Goal: Task Accomplishment & Management: Manage account settings

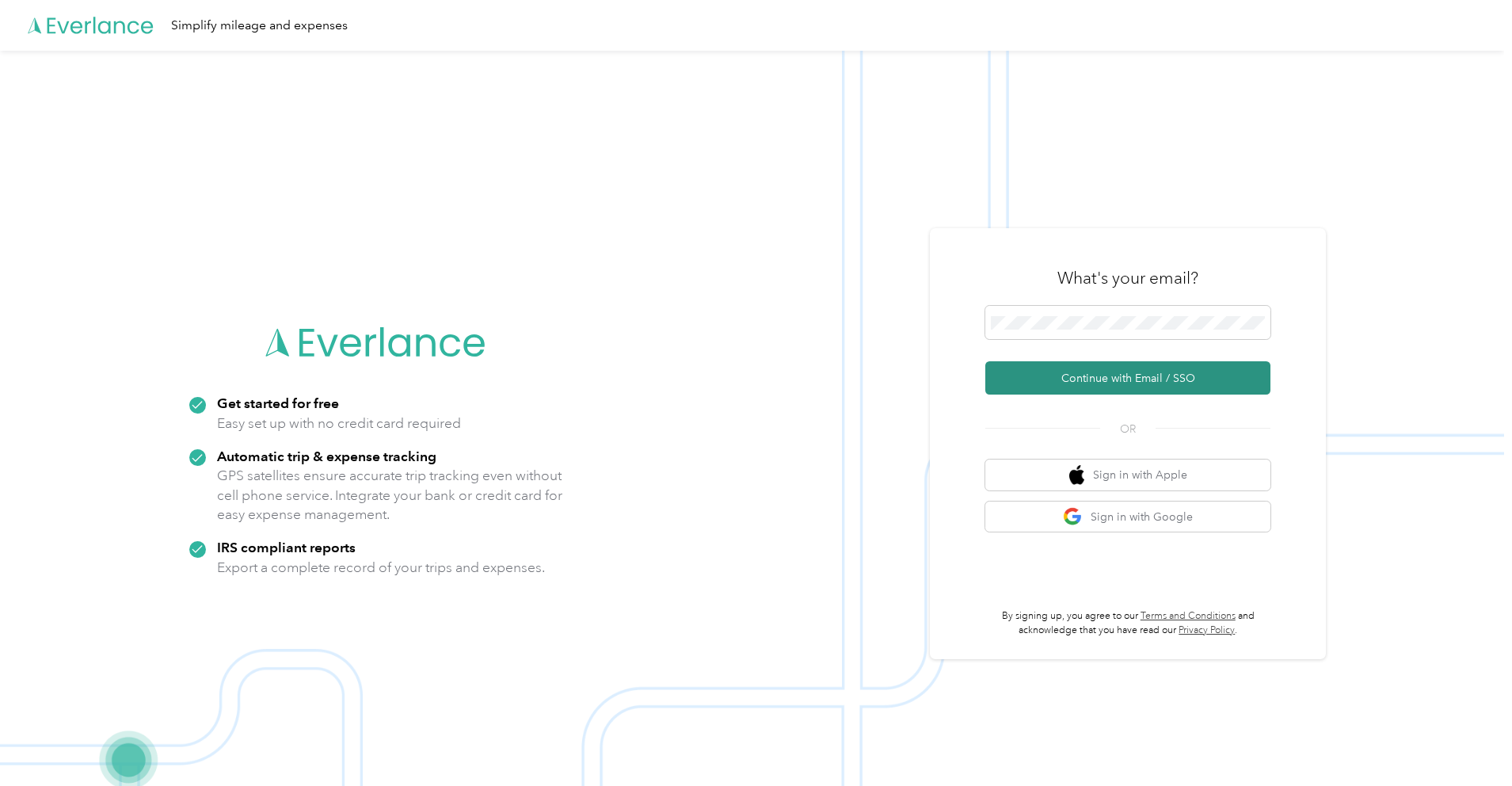
click at [1106, 374] on button "Continue with Email / SSO" at bounding box center [1128, 378] width 286 height 34
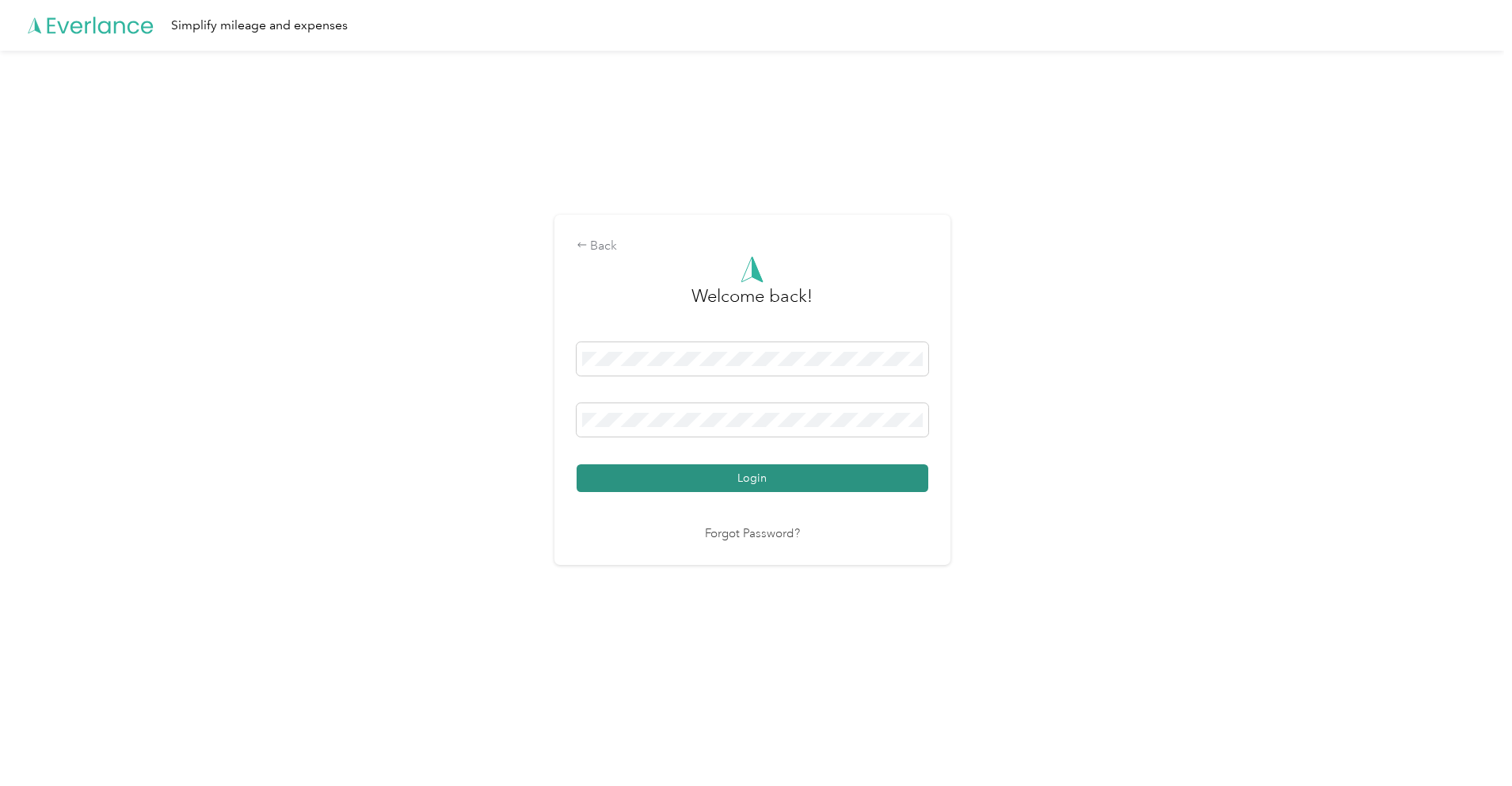
click at [736, 471] on button "Login" at bounding box center [752, 477] width 352 height 28
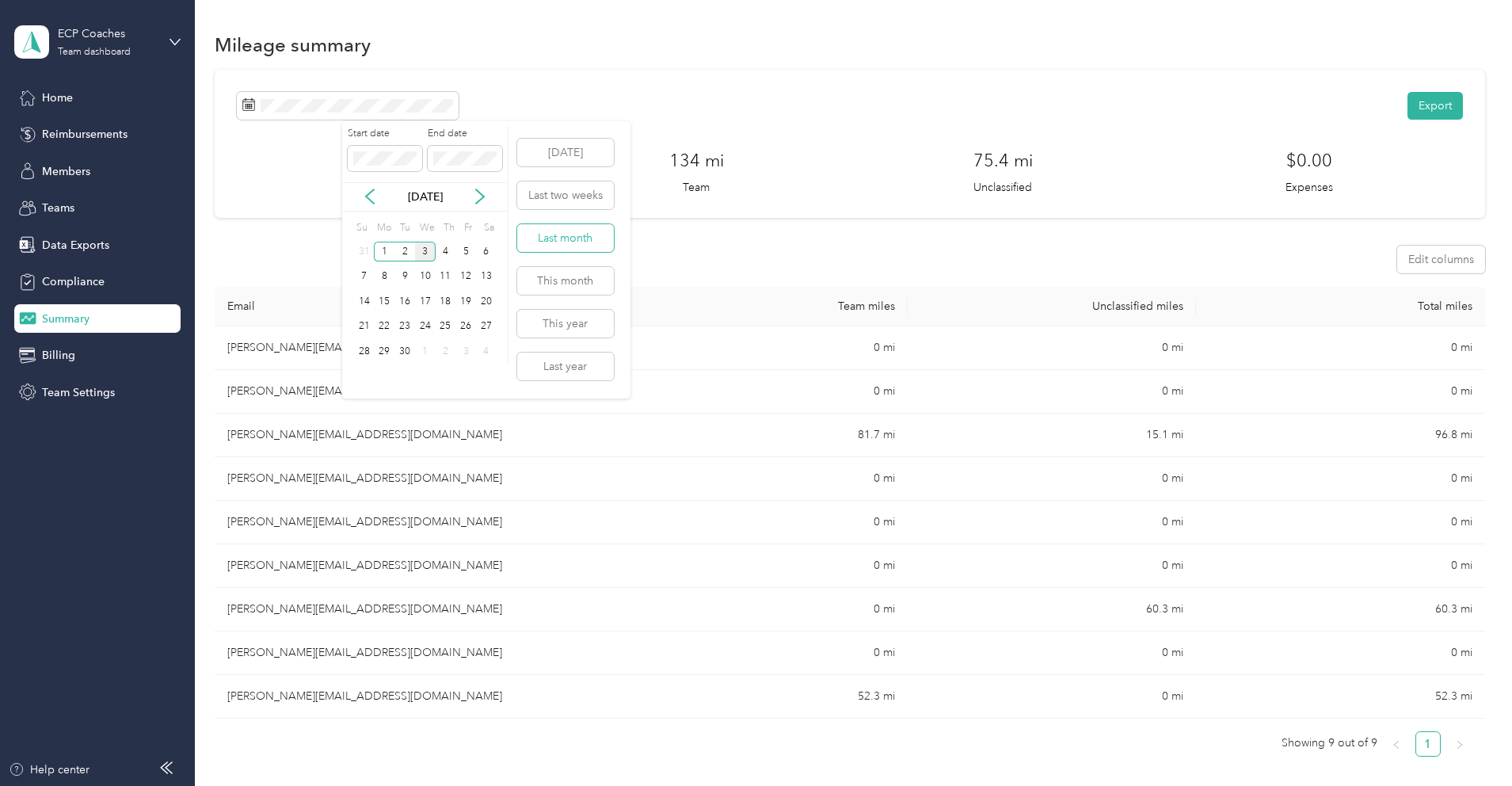
click at [564, 238] on button "Last month" at bounding box center [565, 238] width 97 height 28
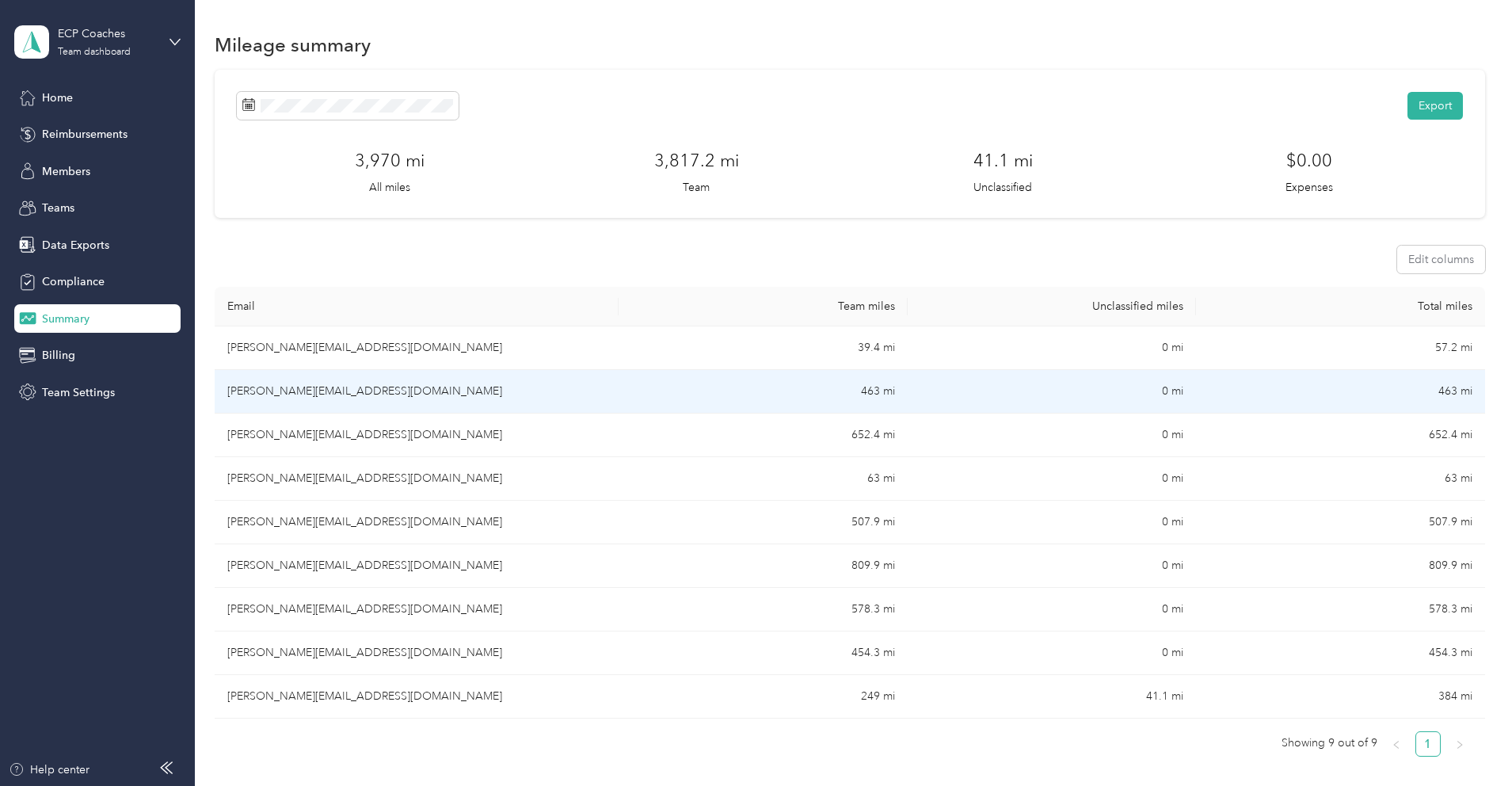
click at [425, 397] on td "[PERSON_NAME][EMAIL_ADDRESS][DOMAIN_NAME]" at bounding box center [417, 391] width 404 height 43
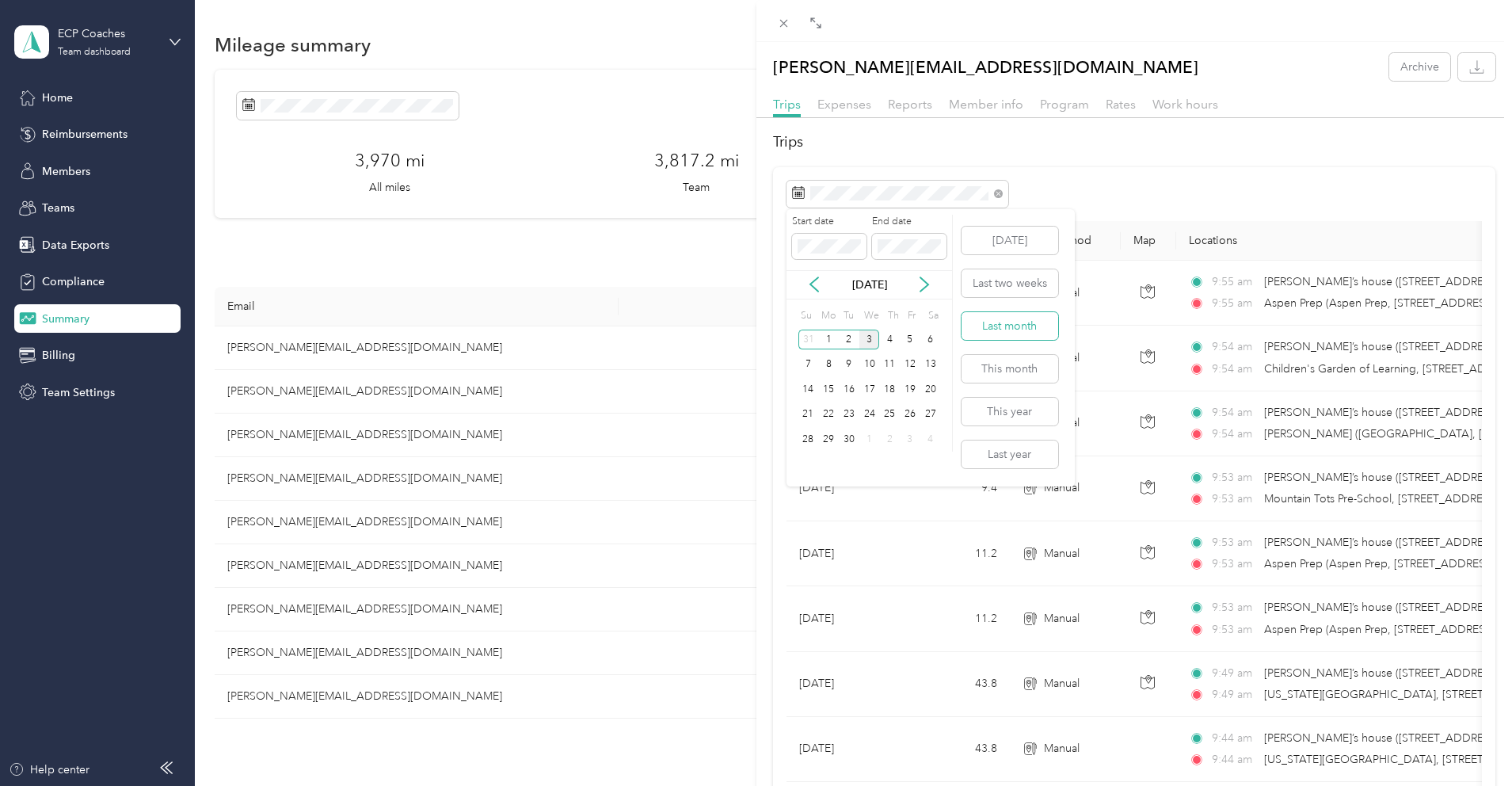
click at [1020, 323] on button "Last month" at bounding box center [1009, 326] width 97 height 28
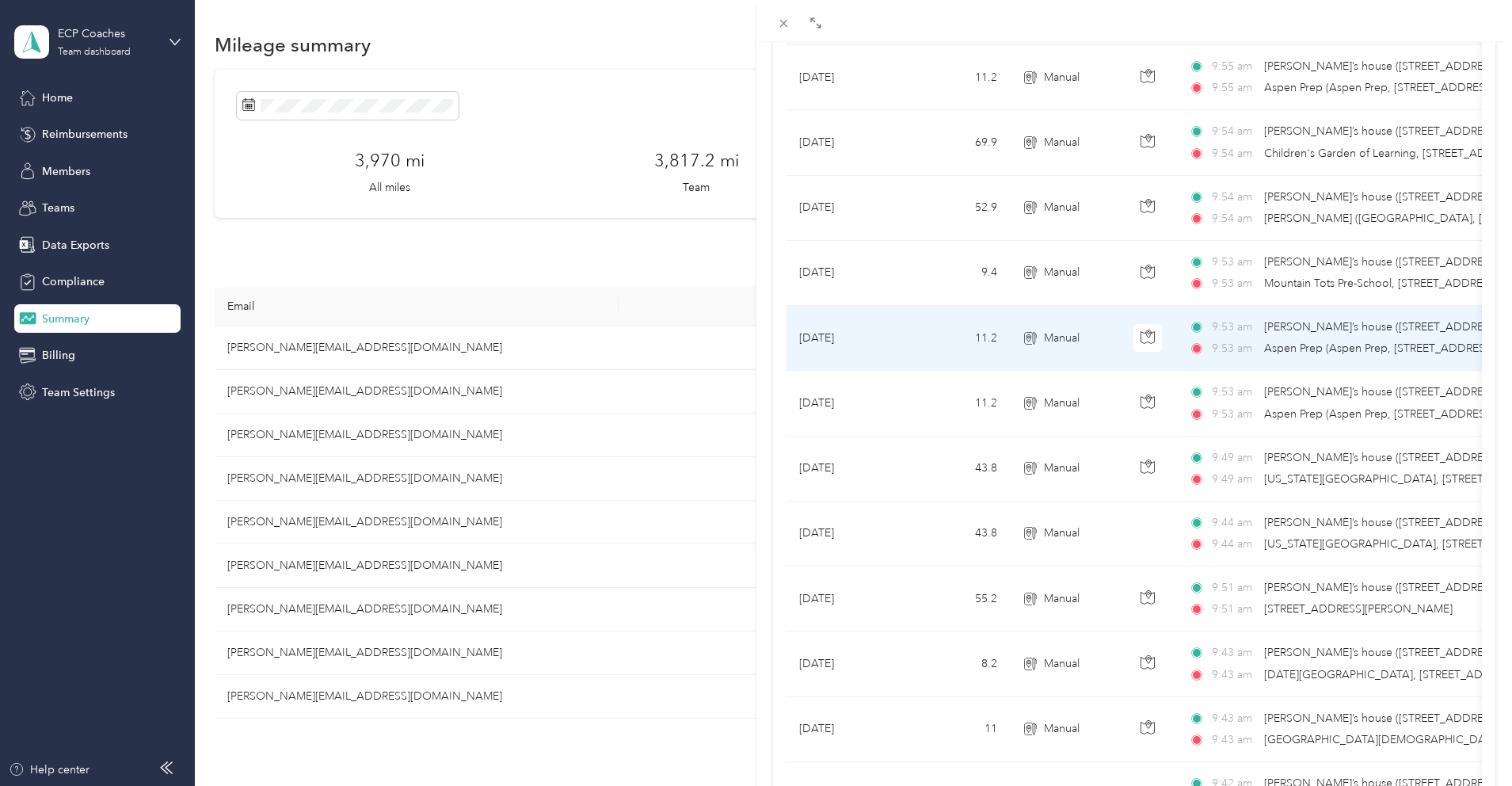
scroll to position [522, 0]
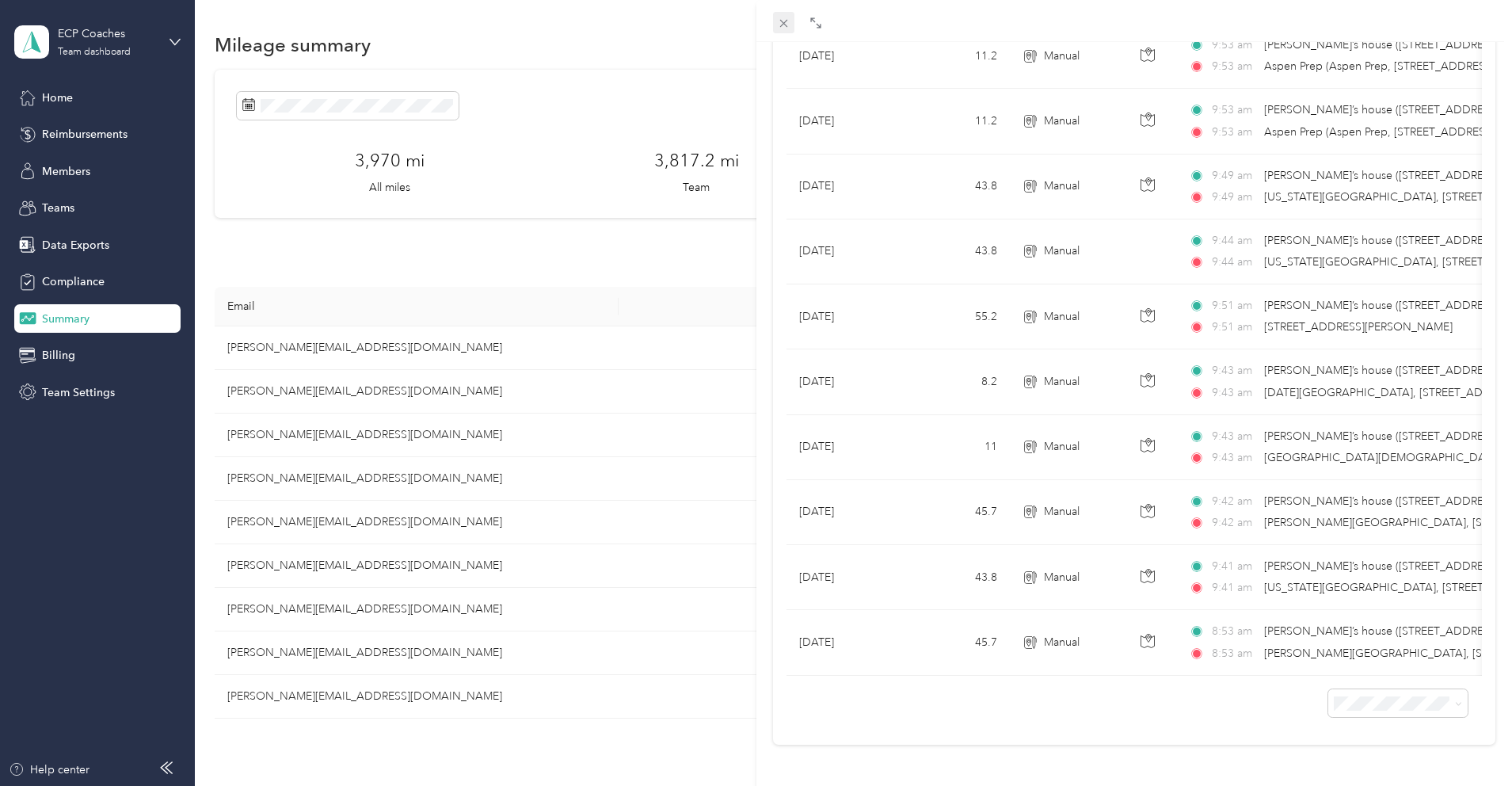
click at [788, 22] on icon at bounding box center [783, 23] width 13 height 13
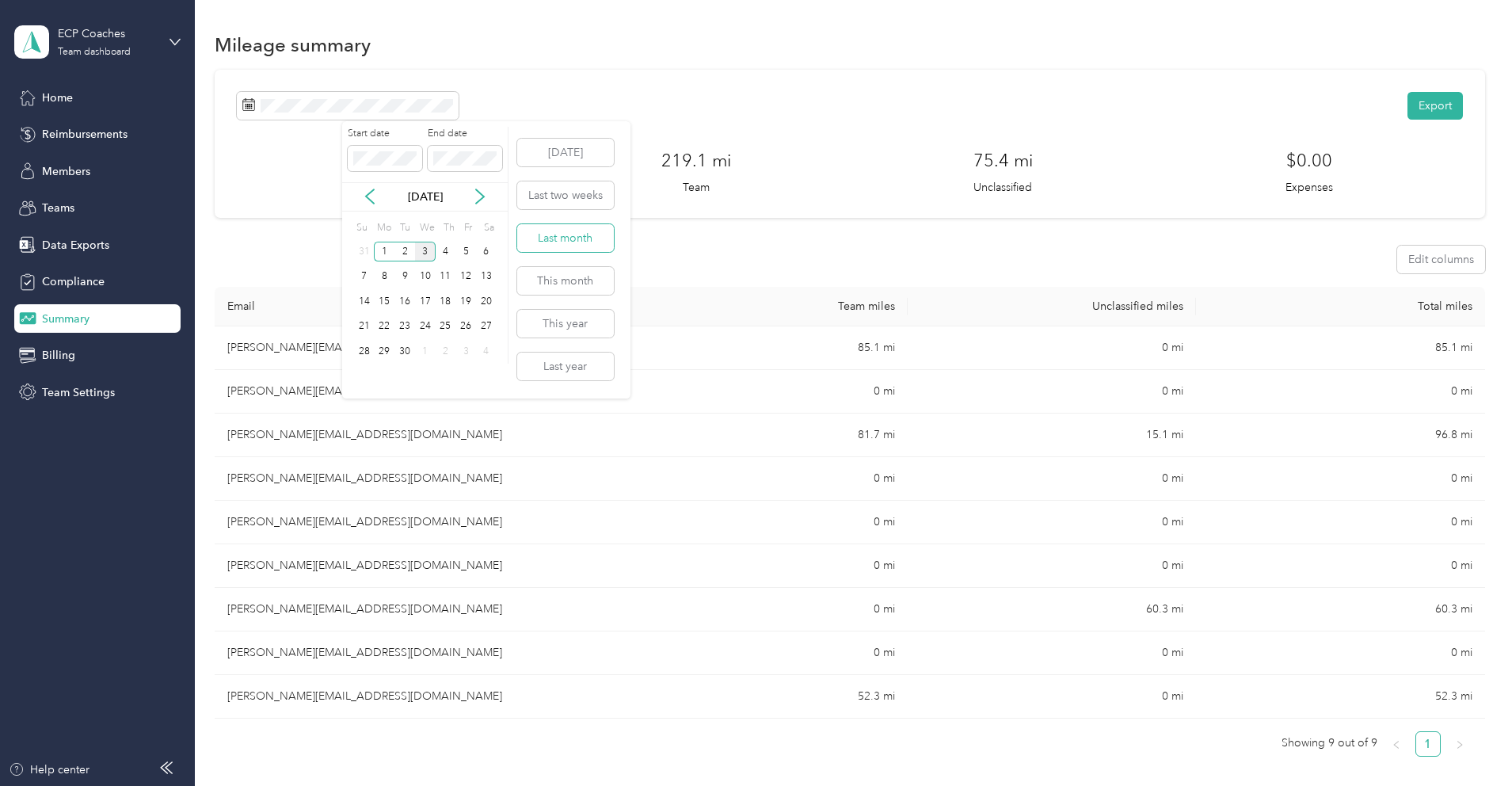
click at [553, 239] on button "Last month" at bounding box center [565, 238] width 97 height 28
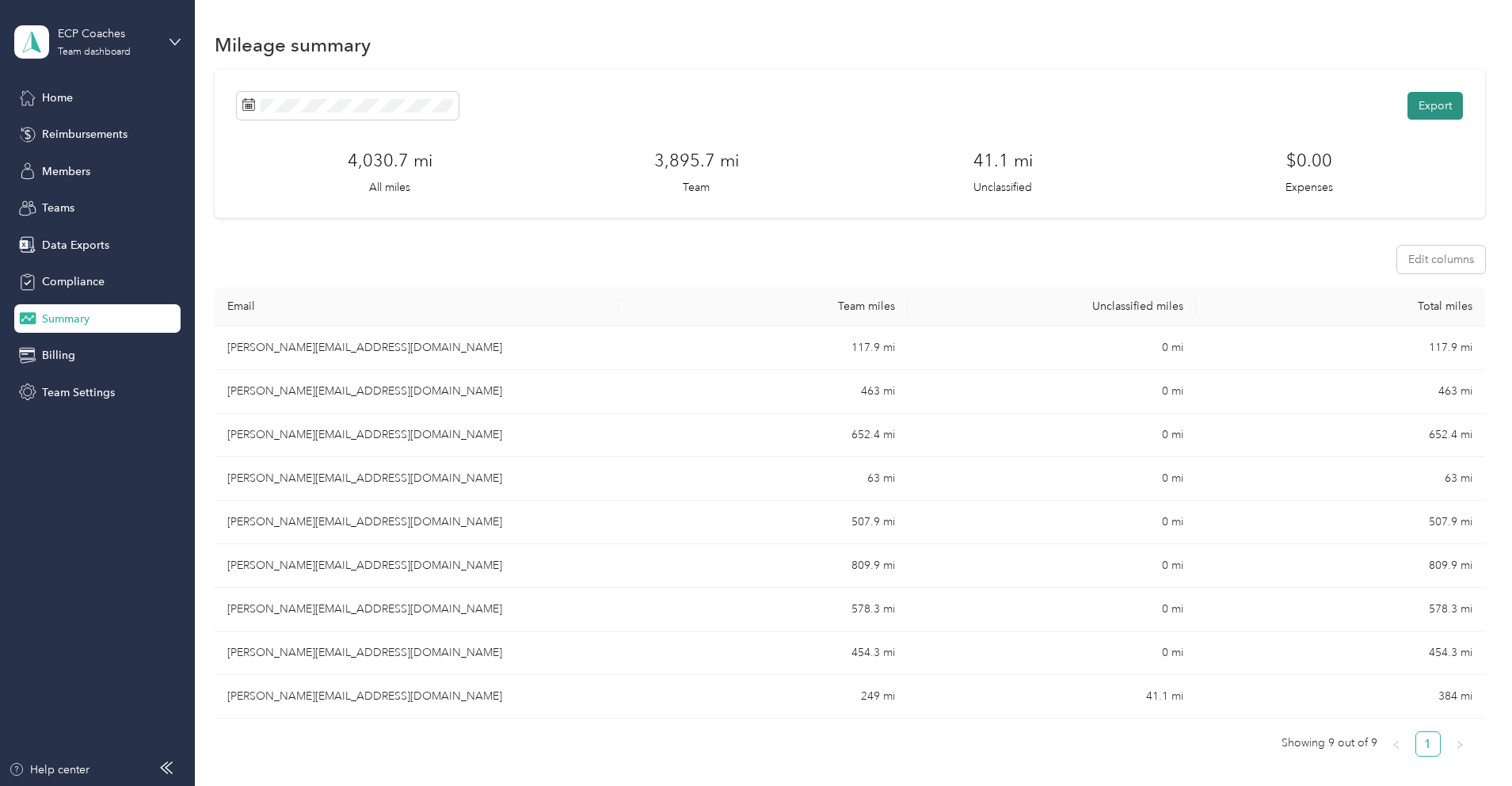
click at [1407, 107] on button "Export" at bounding box center [1435, 106] width 56 height 28
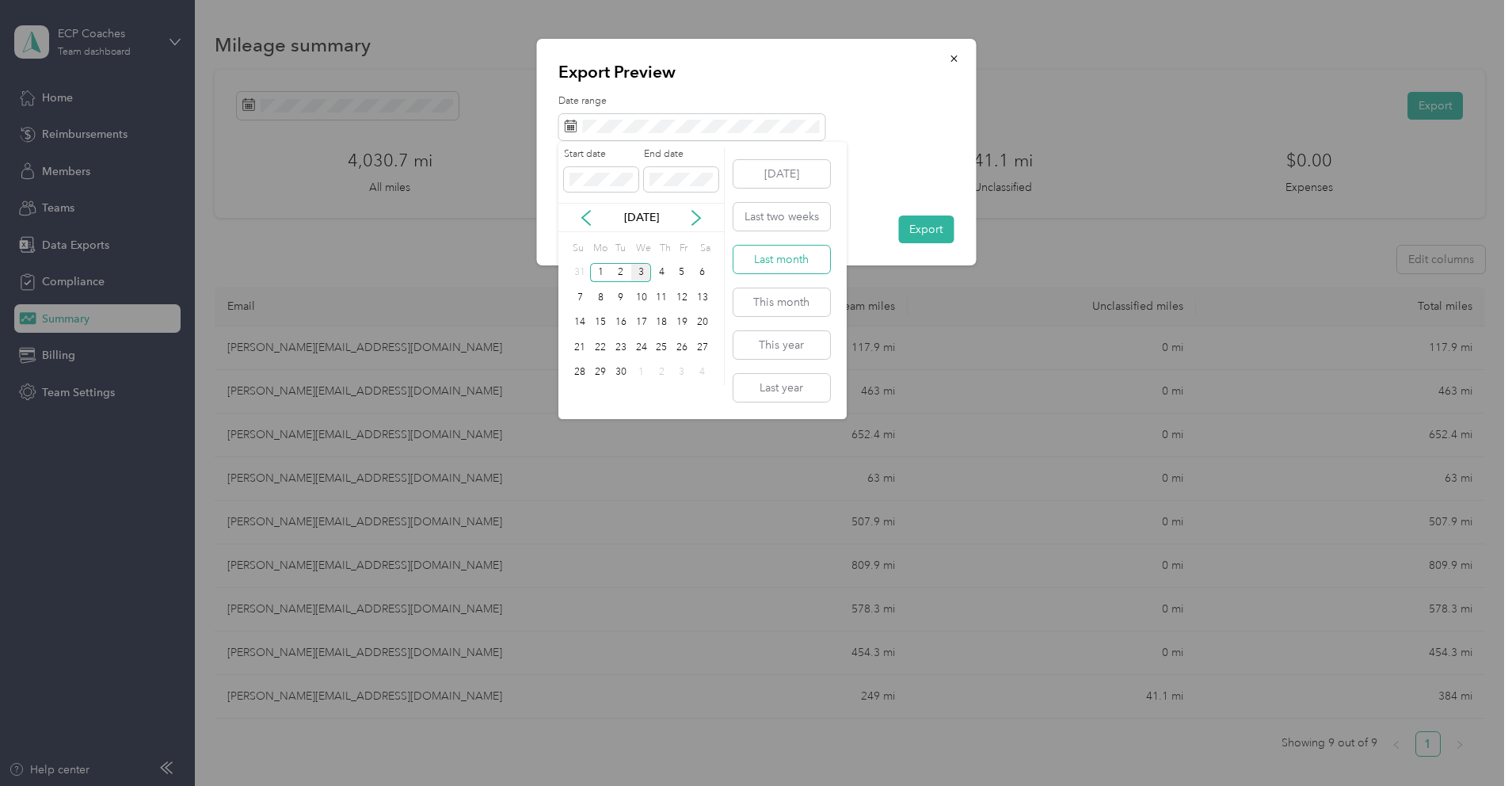
click at [771, 258] on button "Last month" at bounding box center [781, 259] width 97 height 28
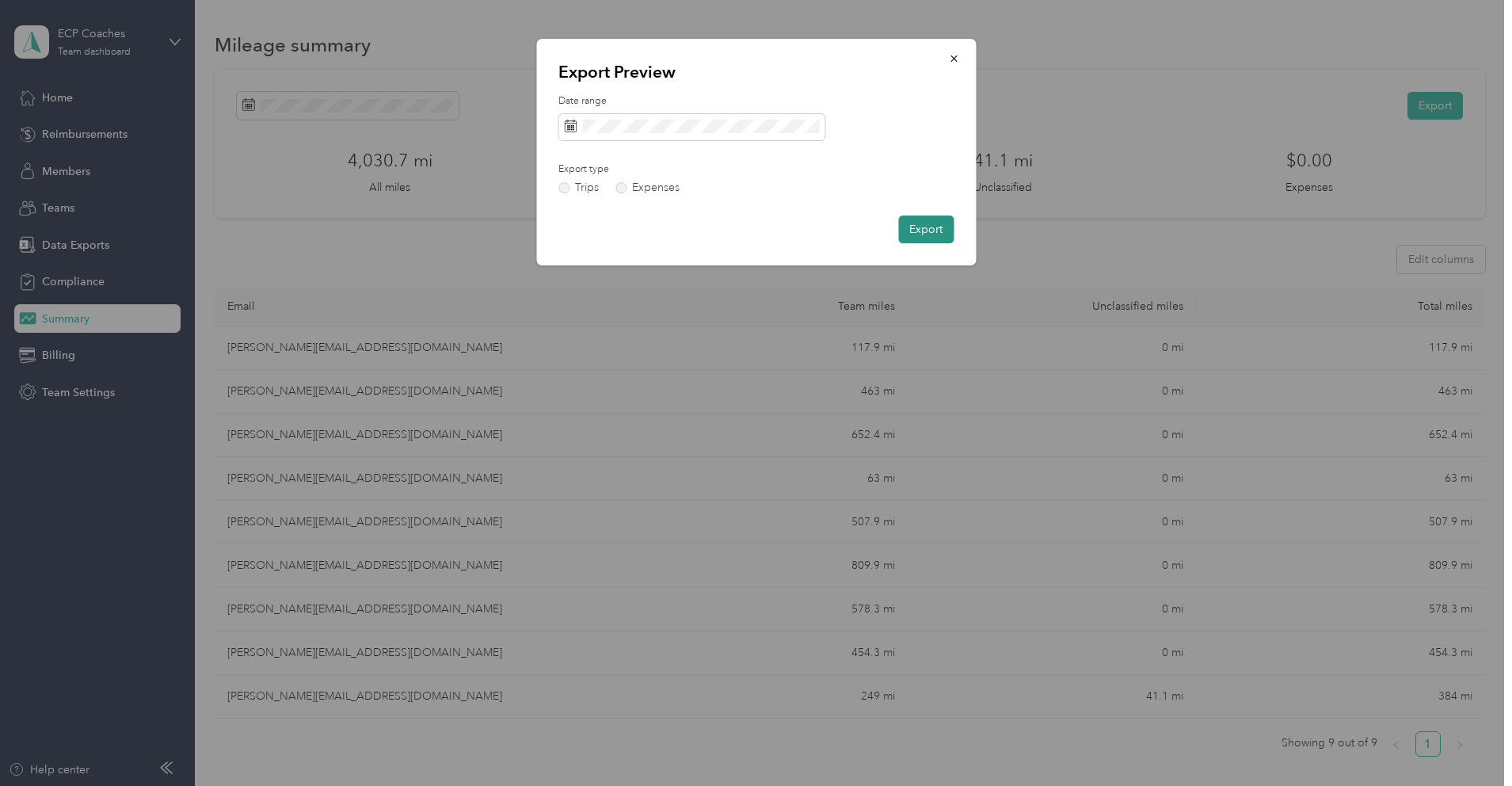
click at [915, 234] on button "Export" at bounding box center [926, 229] width 56 height 28
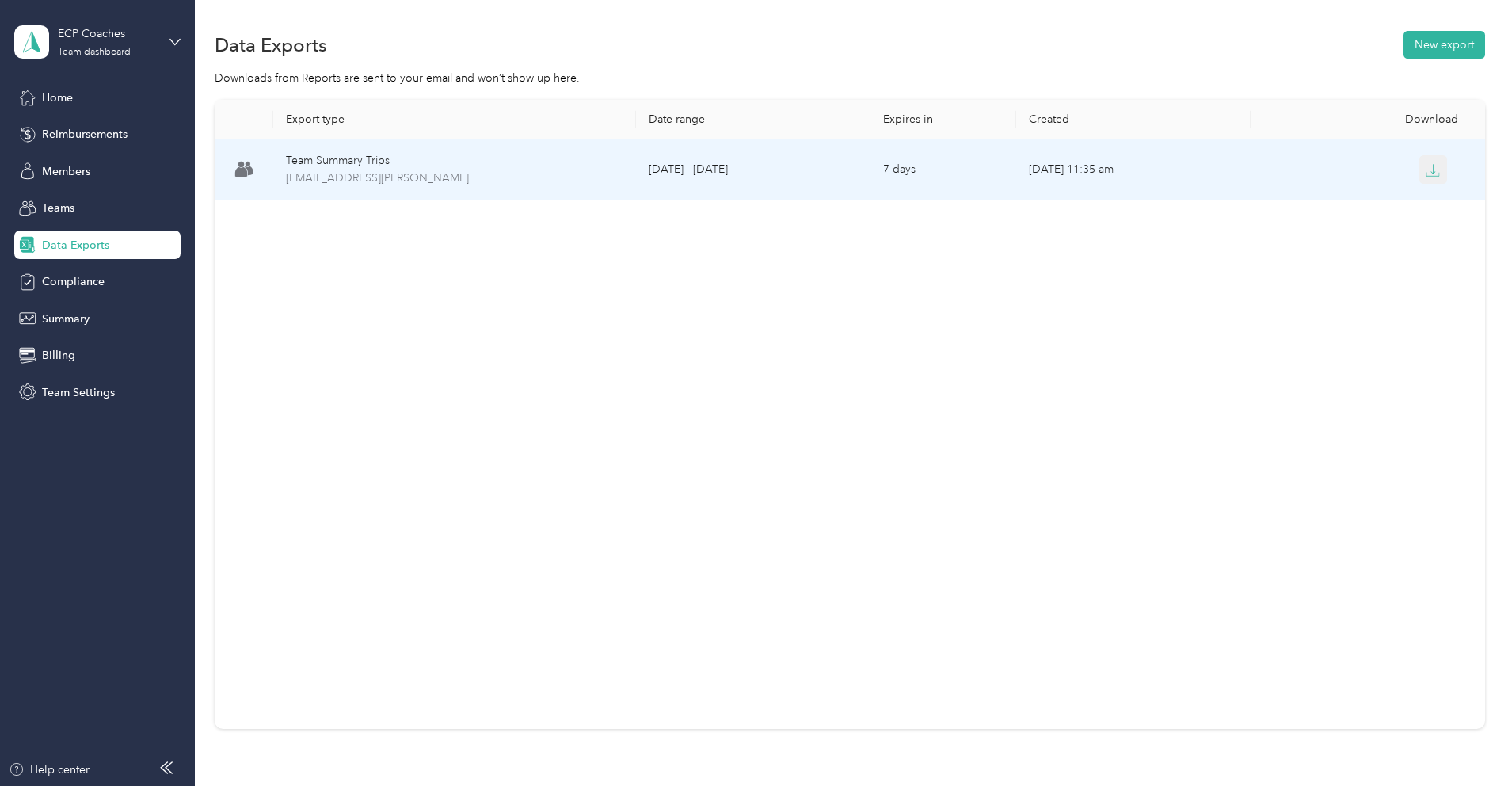
click at [1426, 166] on icon "button" at bounding box center [1433, 170] width 14 height 14
